Goal: Task Accomplishment & Management: Check status

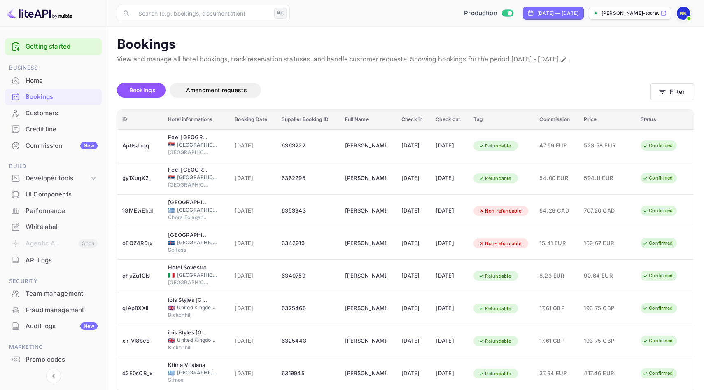
click at [540, 56] on span "[DATE] - [DATE]" at bounding box center [535, 59] width 47 height 9
click at [39, 81] on div "Home" at bounding box center [62, 80] width 72 height 9
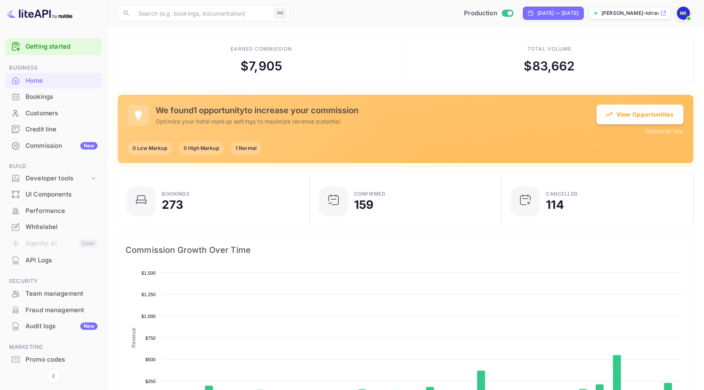
scroll to position [134, 187]
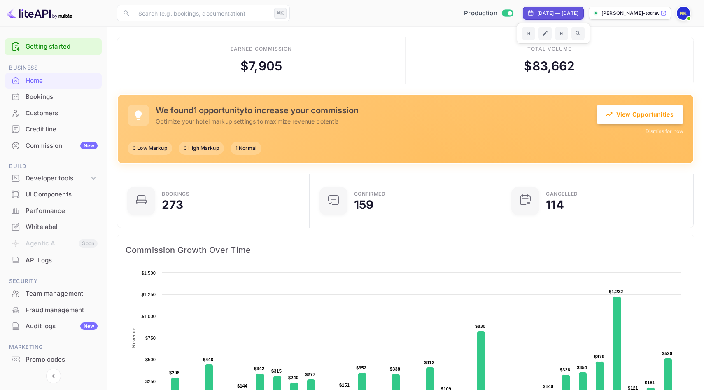
click at [538, 16] on div "[DATE] — [DATE]" at bounding box center [558, 12] width 41 height 7
select select "9"
select select "2024"
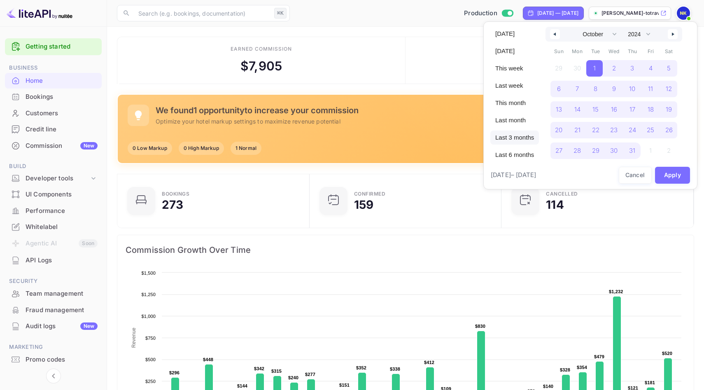
click at [518, 141] on span "Last 3 months" at bounding box center [515, 138] width 49 height 14
select select "5"
select select "2025"
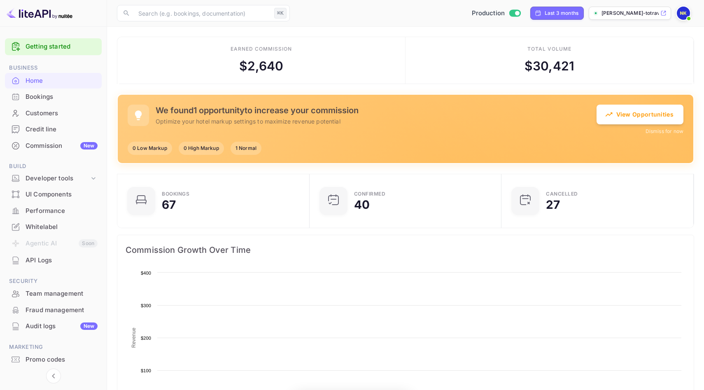
scroll to position [134, 187]
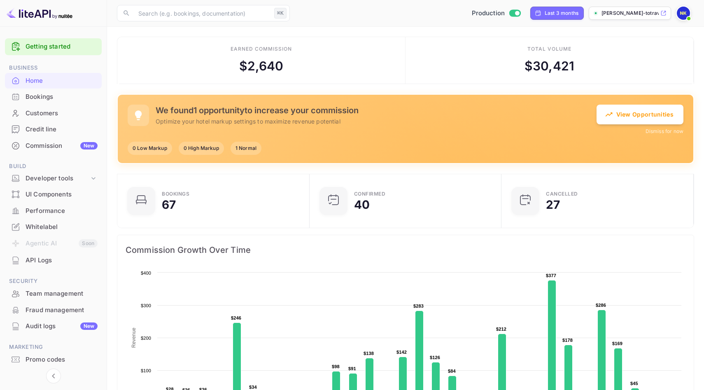
click at [49, 101] on div "Bookings" at bounding box center [53, 97] width 97 height 16
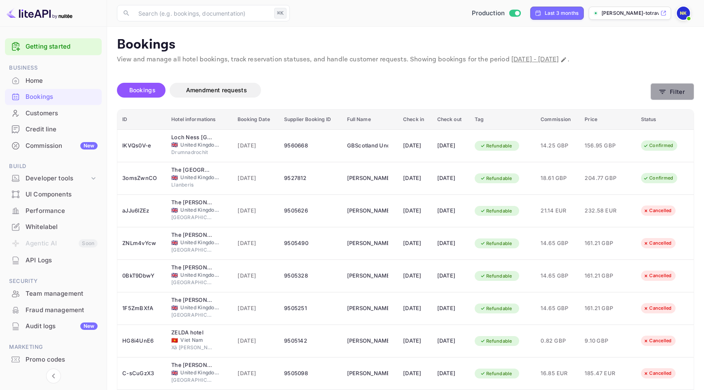
click at [667, 89] on button "Filter" at bounding box center [673, 91] width 44 height 17
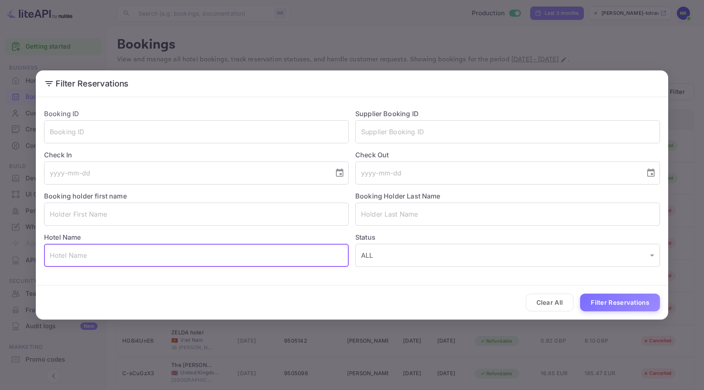
click at [168, 249] on input "text" at bounding box center [196, 255] width 305 height 23
click at [160, 218] on input "text" at bounding box center [196, 214] width 305 height 23
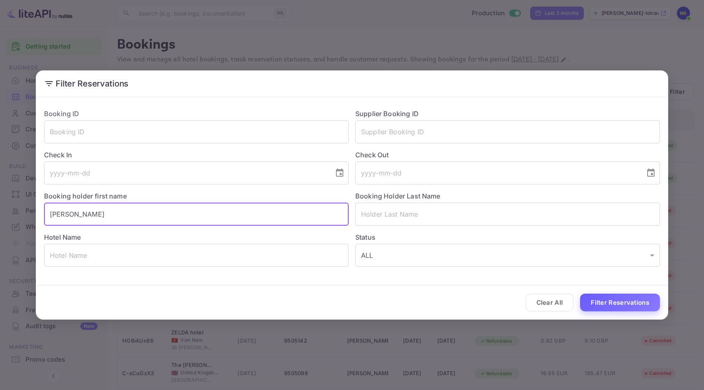
type input "[PERSON_NAME]"
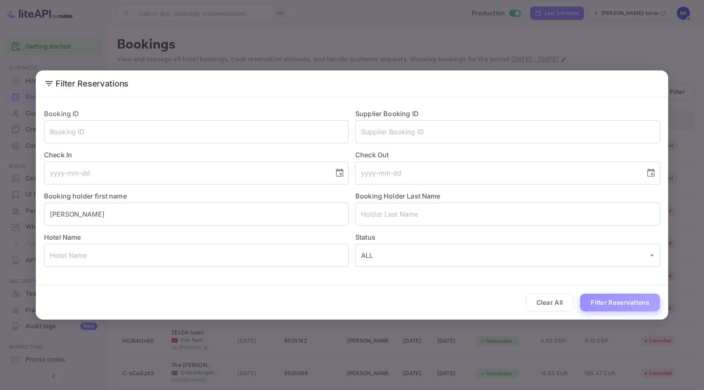
click at [623, 303] on button "Filter Reservations" at bounding box center [620, 303] width 80 height 18
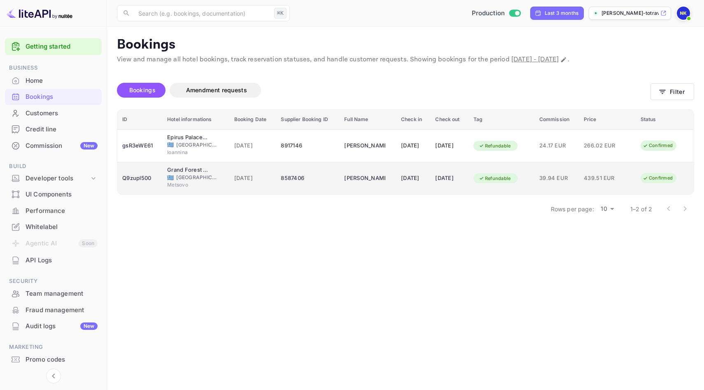
click at [445, 180] on div "[DATE]" at bounding box center [449, 178] width 28 height 13
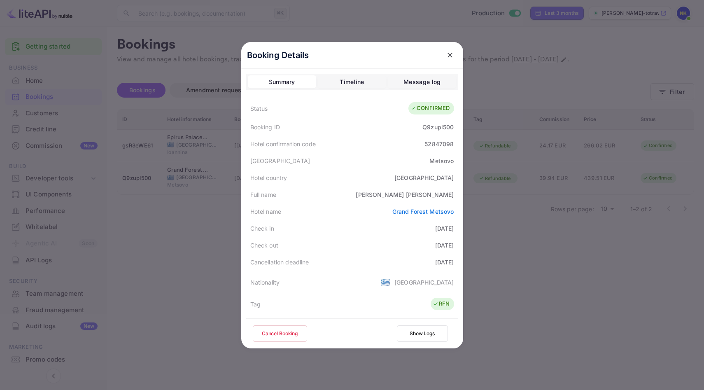
click at [502, 285] on div at bounding box center [352, 195] width 704 height 390
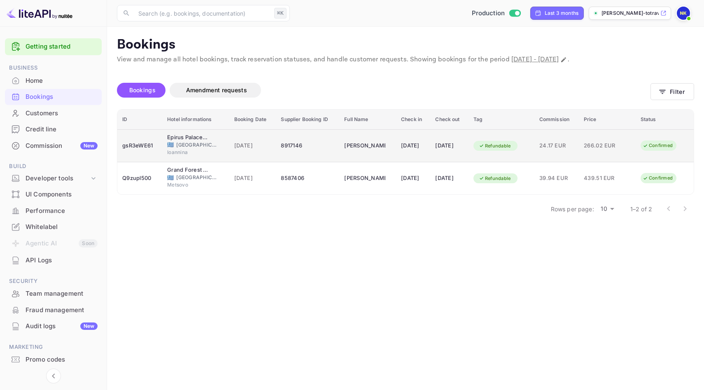
click at [329, 151] on td "8917146" at bounding box center [307, 145] width 63 height 33
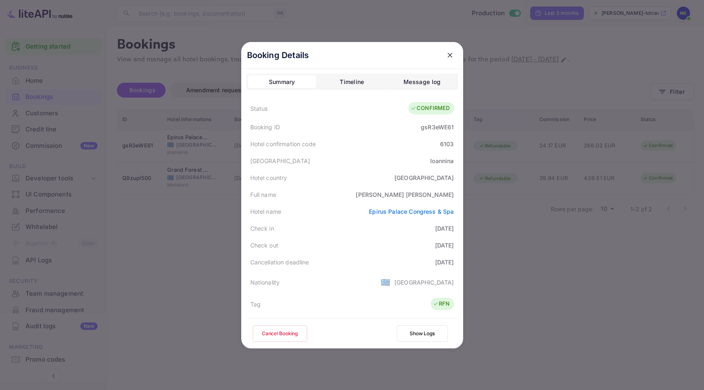
click at [443, 58] on div at bounding box center [450, 55] width 15 height 15
click at [445, 56] on button "close" at bounding box center [450, 55] width 15 height 15
